Goal: Transaction & Acquisition: Purchase product/service

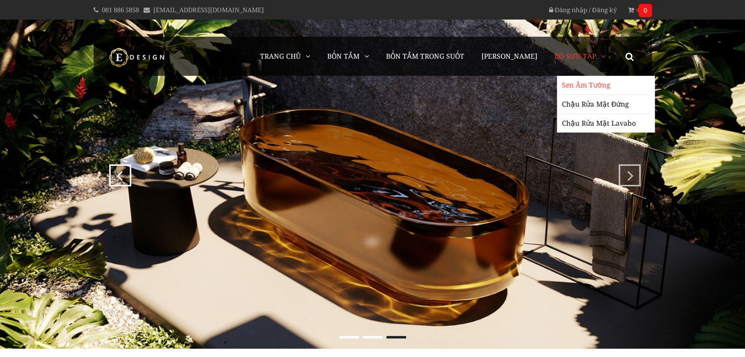
click at [587, 87] on link "Sen Âm Tường" at bounding box center [605, 85] width 88 height 19
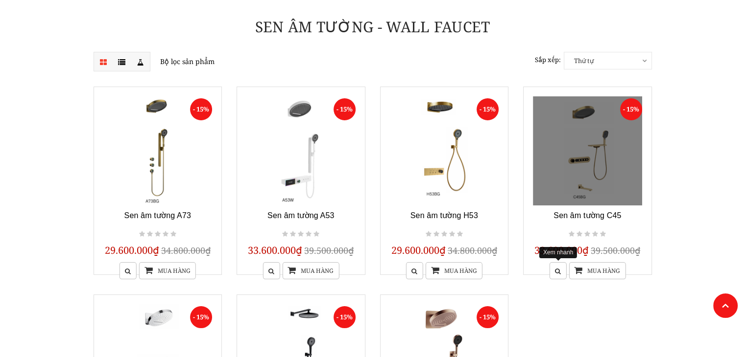
scroll to position [245, 0]
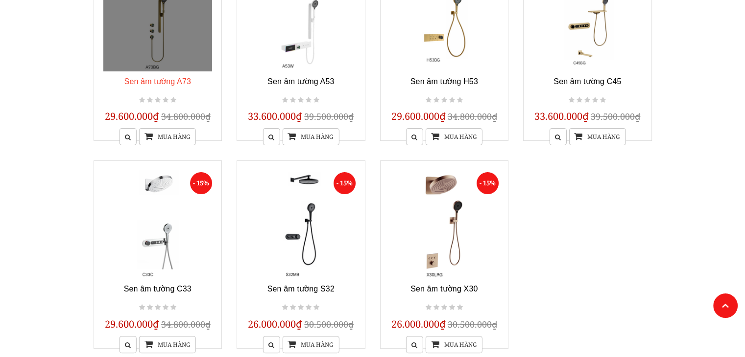
click at [160, 79] on link "Sen âm tường A73" at bounding box center [157, 81] width 67 height 8
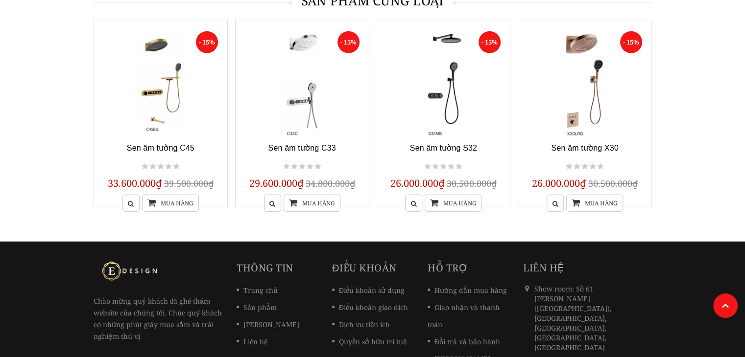
scroll to position [2807, 0]
